Goal: Check status

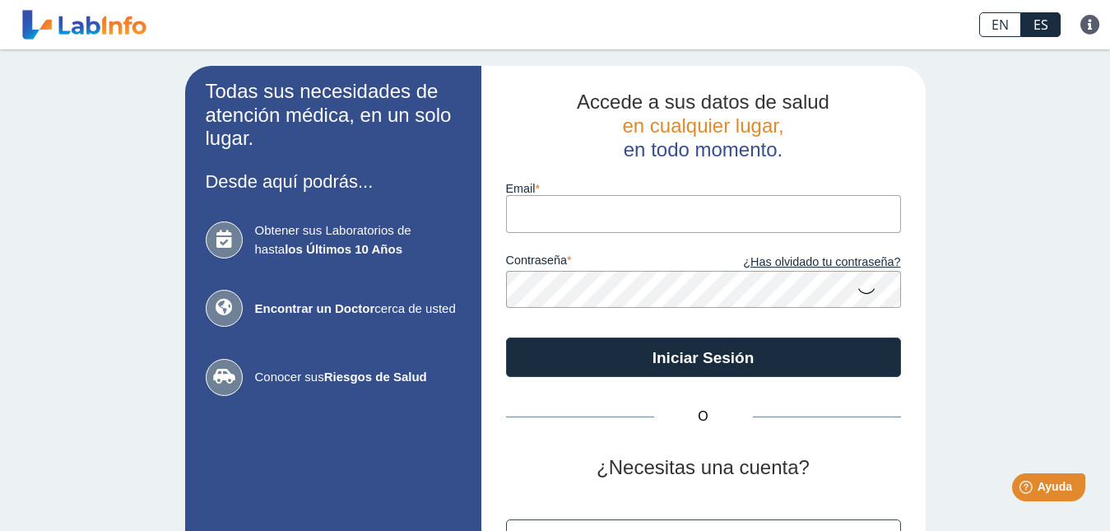
type input "[EMAIL_ADDRESS][DOMAIN_NAME]"
click at [859, 291] on icon at bounding box center [867, 290] width 20 height 32
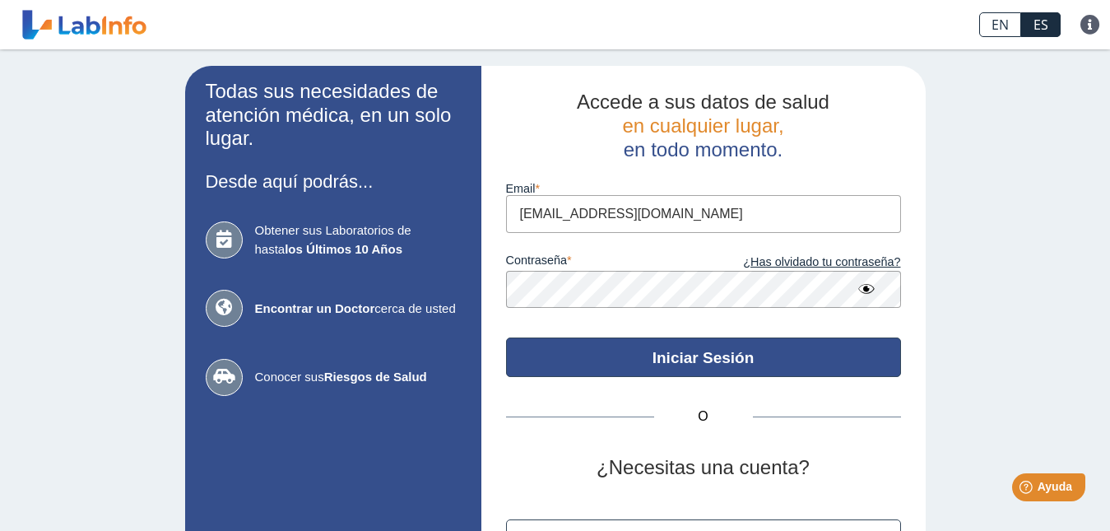
click at [684, 355] on button "Iniciar Sesión" at bounding box center [703, 358] width 395 height 40
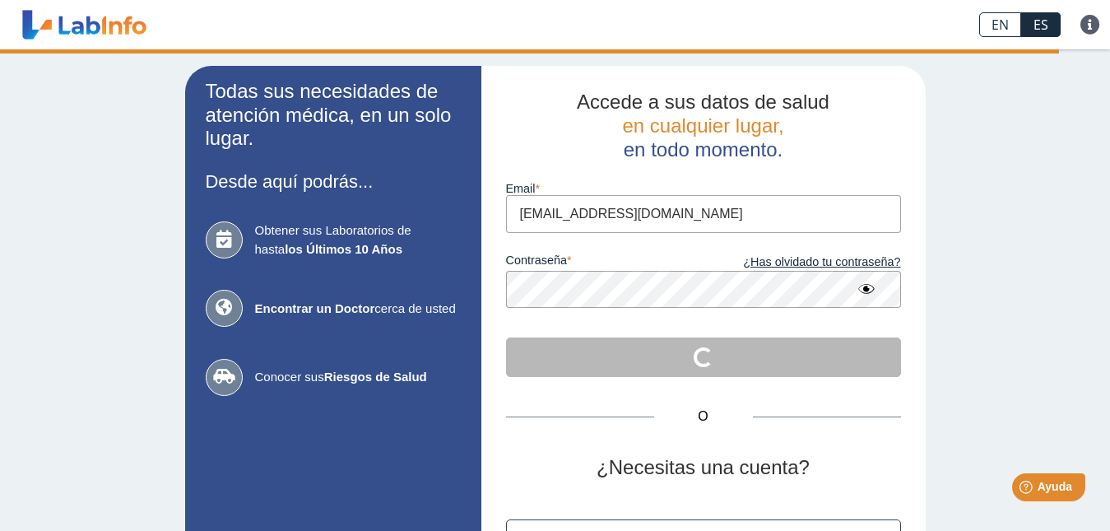
click at [1028, 326] on div "Todas sus necesidades de atención médica, en un solo lugar. Desde aquí podrás..…" at bounding box center [555, 344] width 1110 height 590
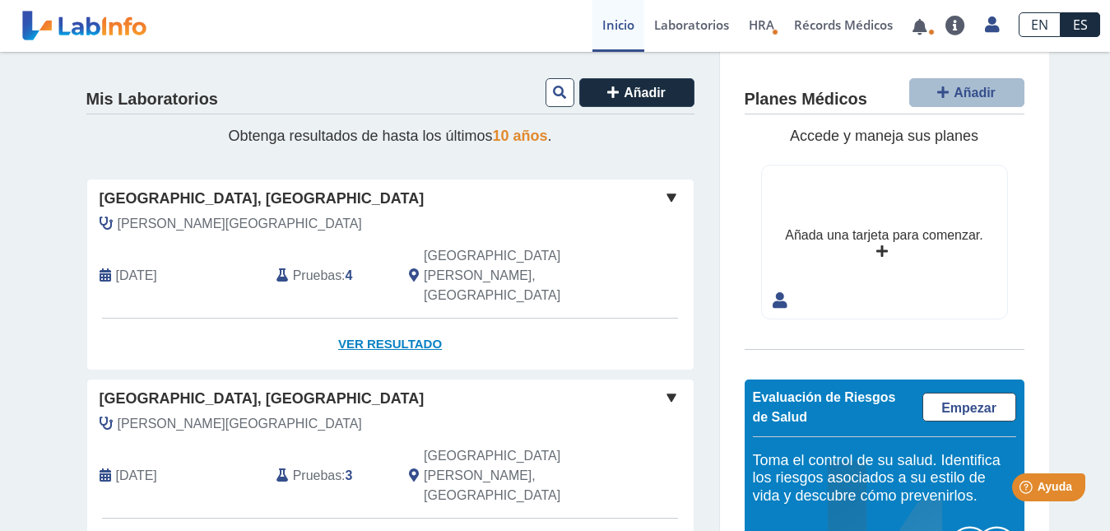
click at [387, 319] on link "Ver Resultado" at bounding box center [390, 345] width 607 height 52
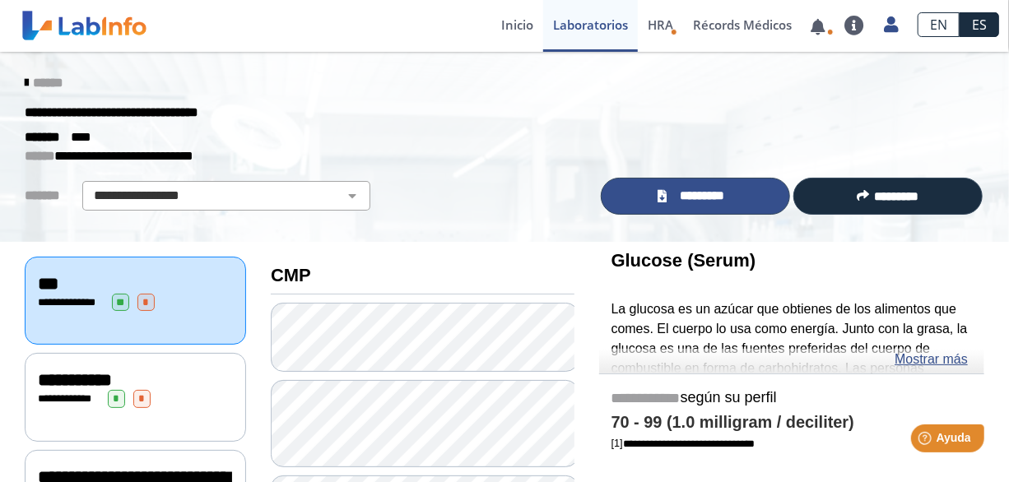
click at [711, 191] on span "*********" at bounding box center [703, 196] width 60 height 19
